Goal: Information Seeking & Learning: Learn about a topic

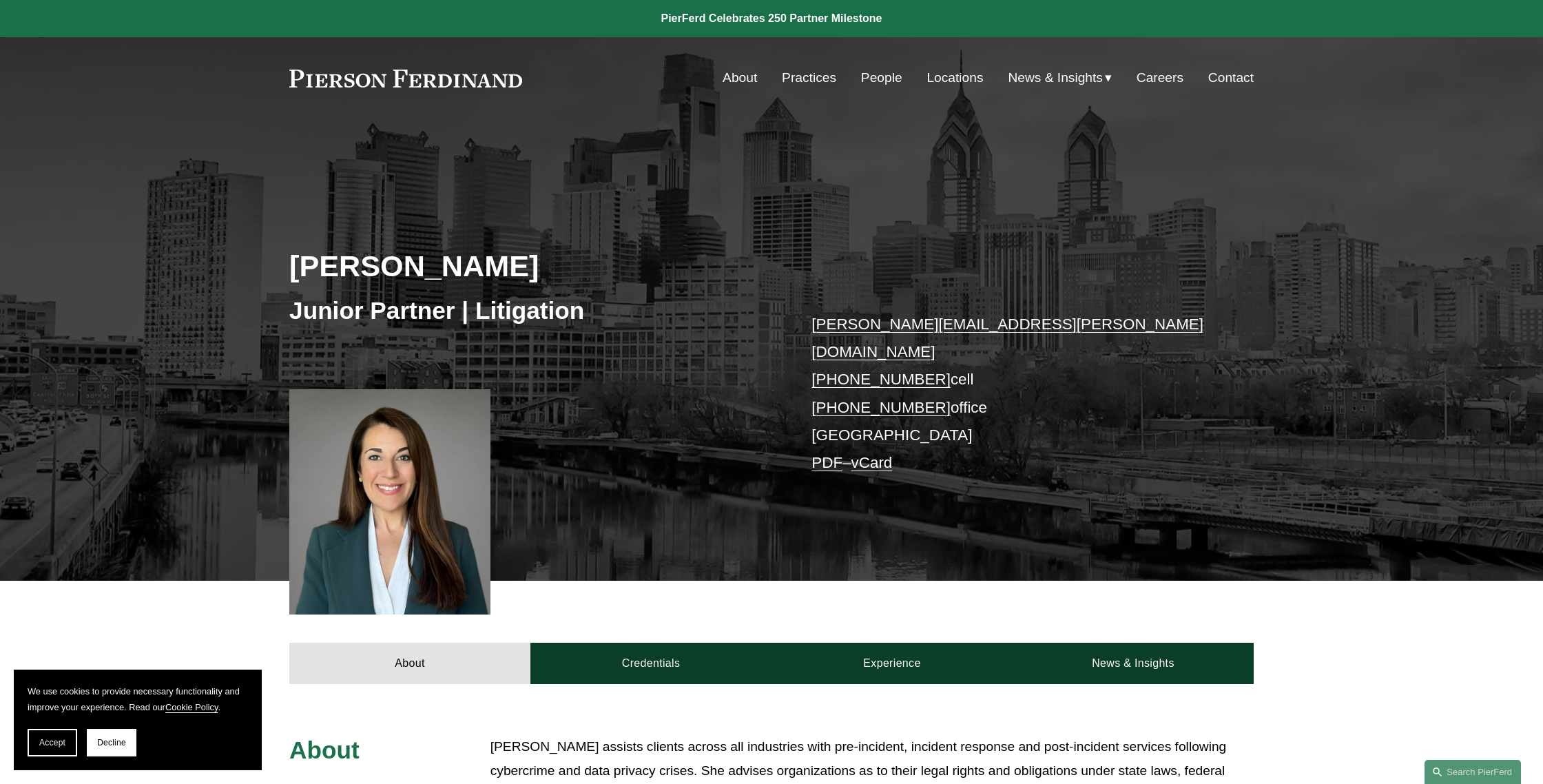
drag, startPoint x: 526, startPoint y: 79, endPoint x: 319, endPoint y: 79, distance: 207.0
click at [319, 79] on div "About Practices People Locations News & Insights News" at bounding box center [771, 78] width 964 height 26
click at [294, 73] on link at bounding box center [406, 79] width 233 height 18
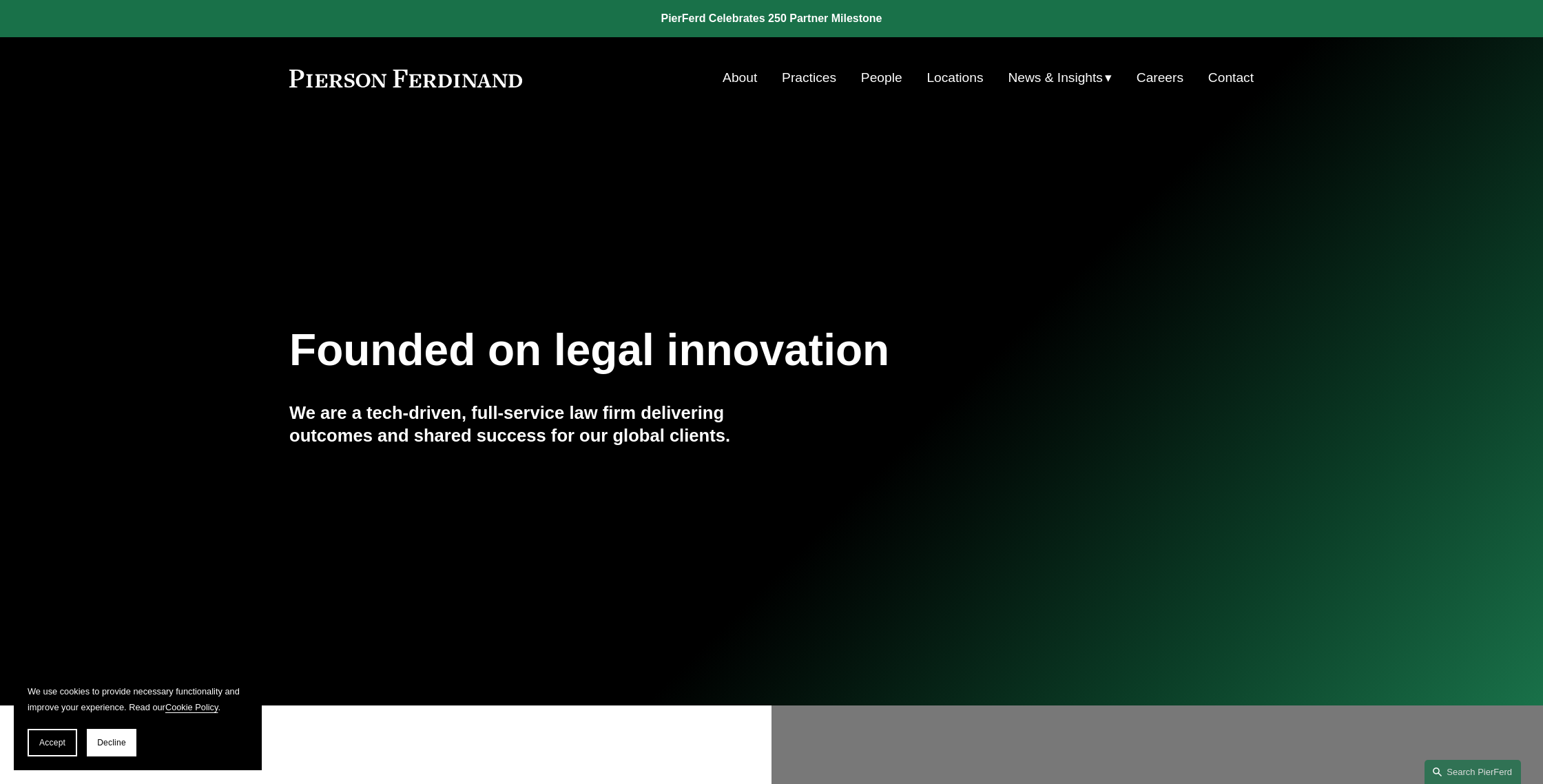
scroll to position [6, 0]
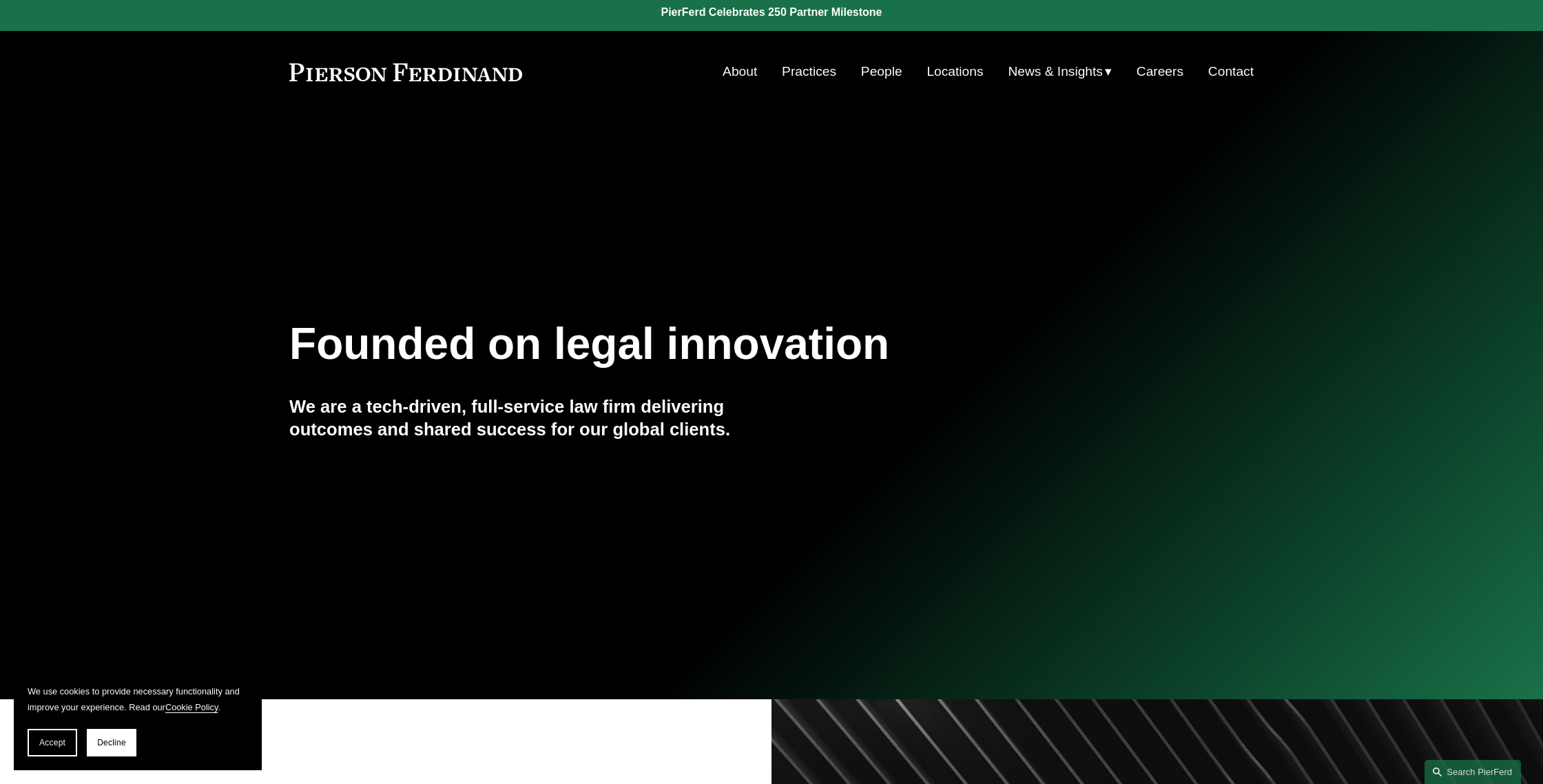
click at [799, 69] on link "Practices" at bounding box center [809, 71] width 54 height 26
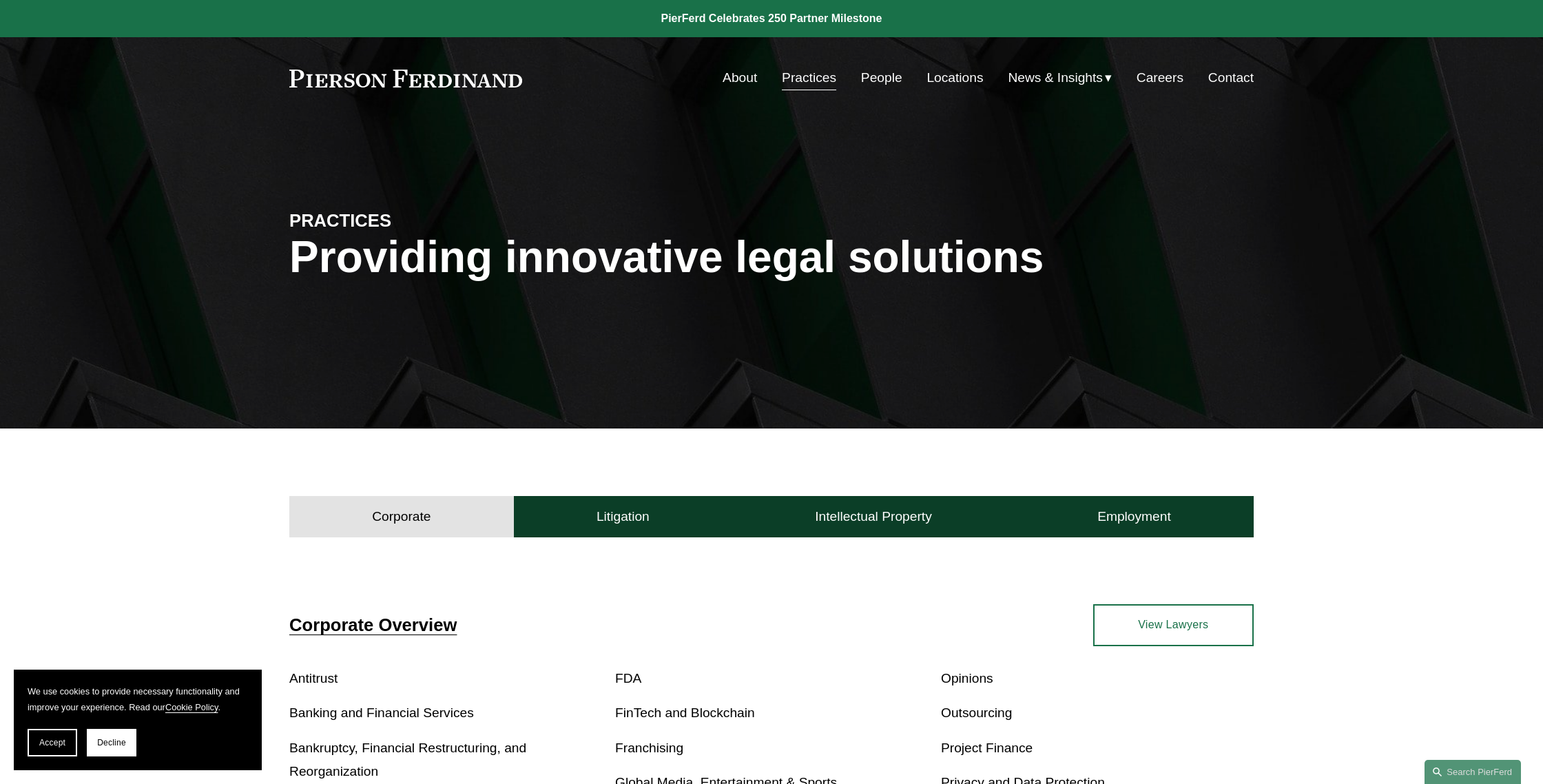
drag, startPoint x: 288, startPoint y: 77, endPoint x: 431, endPoint y: 91, distance: 143.7
click at [431, 91] on div "Skip to Content About Practices People Locations" at bounding box center [772, 78] width 1543 height 81
click at [725, 82] on link "About" at bounding box center [740, 78] width 34 height 26
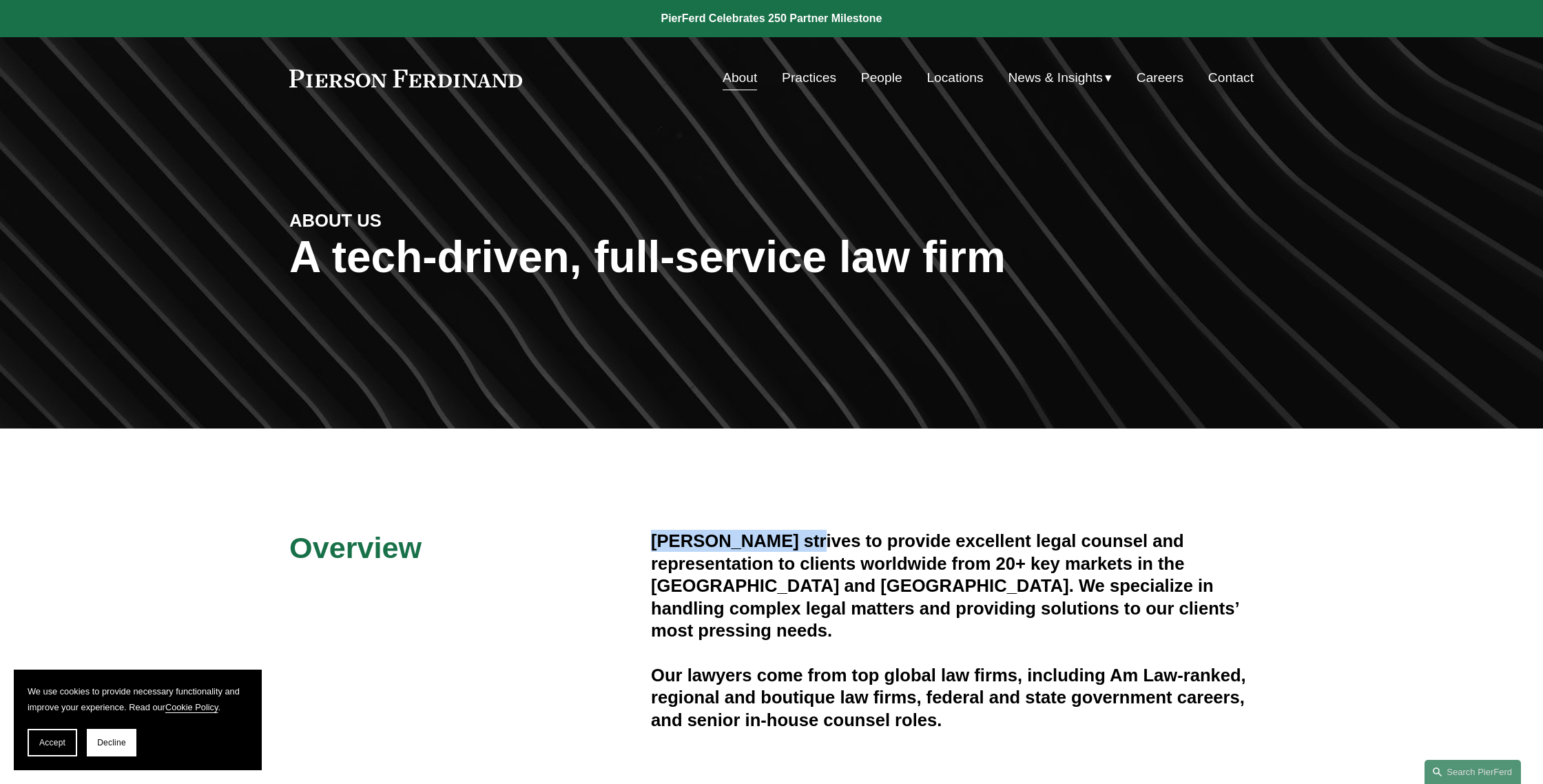
drag, startPoint x: 803, startPoint y: 544, endPoint x: 604, endPoint y: 542, distance: 199.0
copy h4 "[PERSON_NAME]"
